Goal: Navigation & Orientation: Find specific page/section

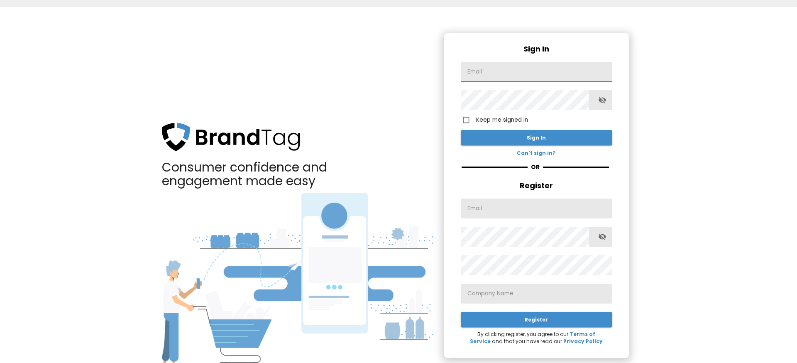
click at [473, 76] on input "text" at bounding box center [537, 72] width 152 height 20
click at [542, 74] on input "text" at bounding box center [537, 72] width 152 height 20
paste input "[EMAIL_ADDRESS][DOMAIN_NAME]"
type input "[EMAIL_ADDRESS][DOMAIN_NAME]"
click at [556, 135] on span "Sign In" at bounding box center [536, 137] width 138 height 9
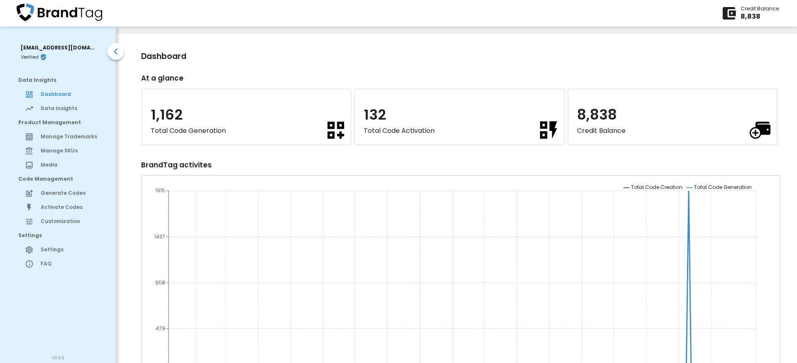
click at [435, 72] on h2 "At a glance" at bounding box center [460, 78] width 639 height 15
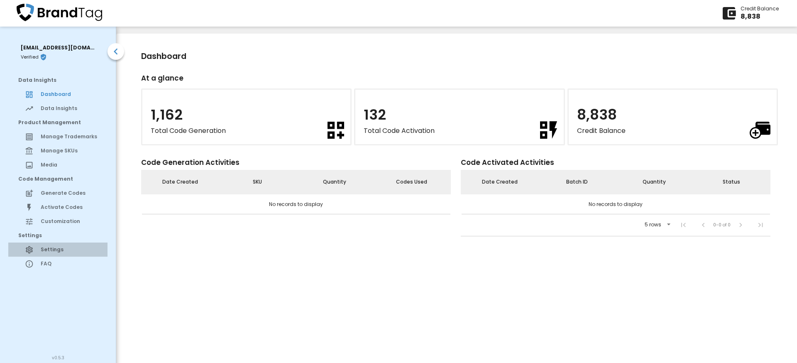
click at [59, 252] on span "Settings" at bounding box center [71, 249] width 60 height 7
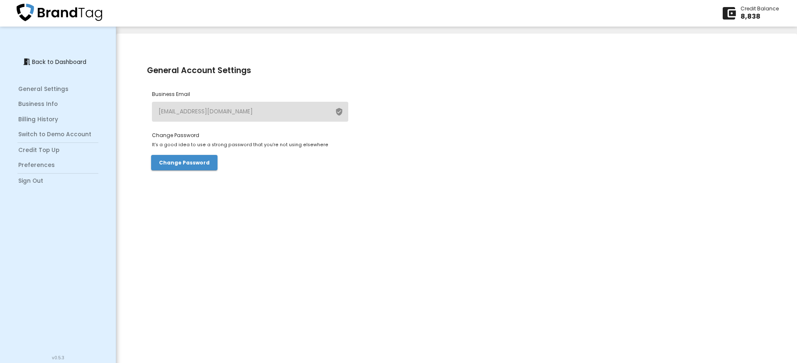
click at [59, 179] on span "Sign Out" at bounding box center [59, 181] width 83 height 9
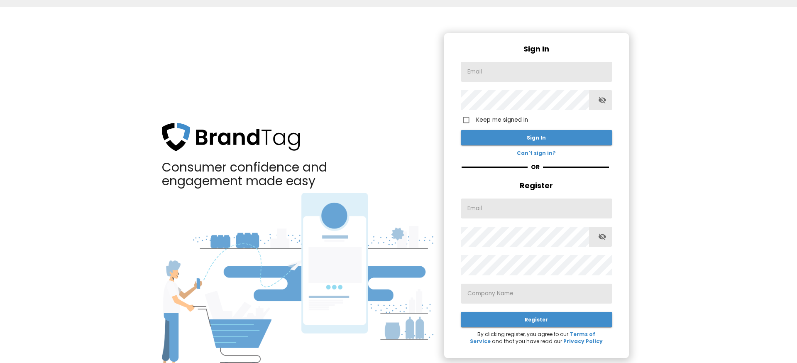
click at [512, 70] on input "text" at bounding box center [537, 72] width 152 height 20
paste input "[EMAIL_ADDRESS][DOMAIN_NAME]"
click at [603, 99] on icon "button" at bounding box center [602, 100] width 9 height 9
click at [472, 72] on input "[EMAIL_ADDRESS][DOMAIN_NAME]" at bounding box center [537, 72] width 152 height 20
click at [470, 72] on input "[EMAIL_ADDRESS][DOMAIN_NAME]" at bounding box center [537, 72] width 152 height 20
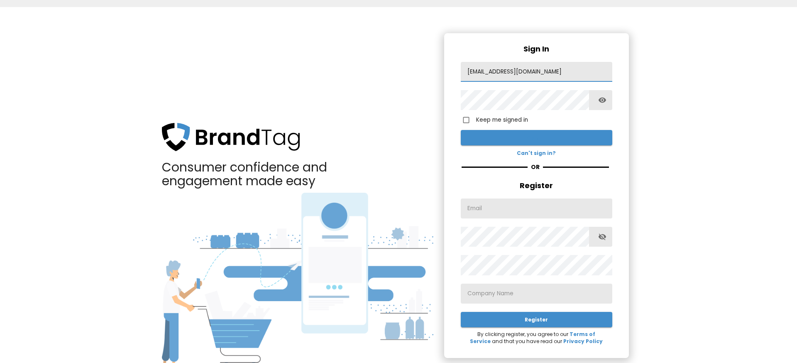
type input "[EMAIL_ADDRESS][DOMAIN_NAME]"
click at [503, 137] on span "Sign In" at bounding box center [536, 137] width 138 height 9
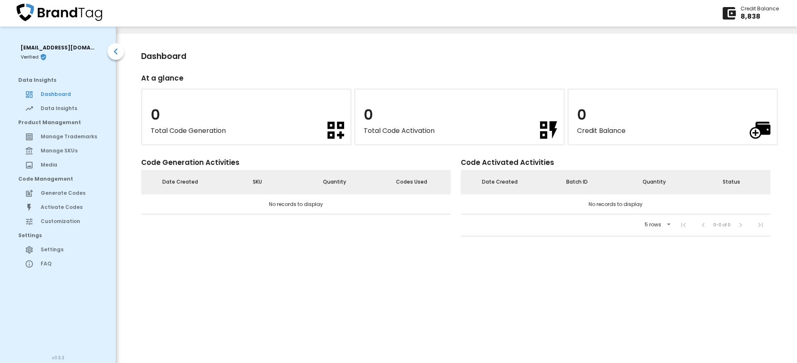
click at [45, 111] on span "Data Insights" at bounding box center [71, 108] width 60 height 7
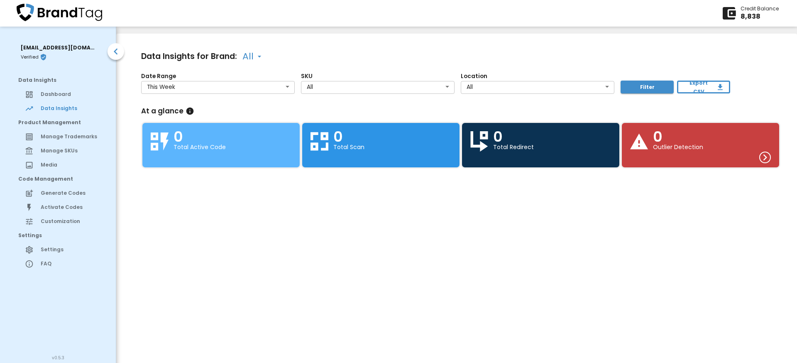
click at [62, 96] on span "Dashboard" at bounding box center [71, 93] width 60 height 7
